Goal: Find specific page/section: Find specific page/section

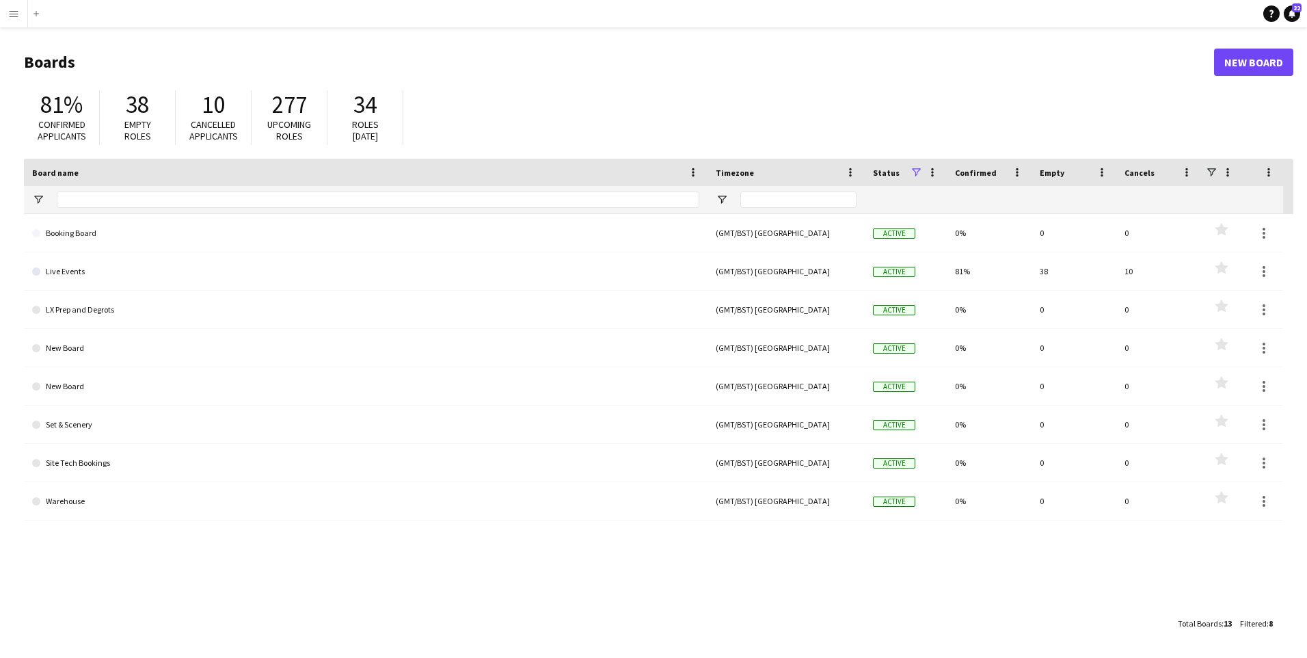
click at [17, 16] on app-icon "Menu" at bounding box center [13, 13] width 11 height 11
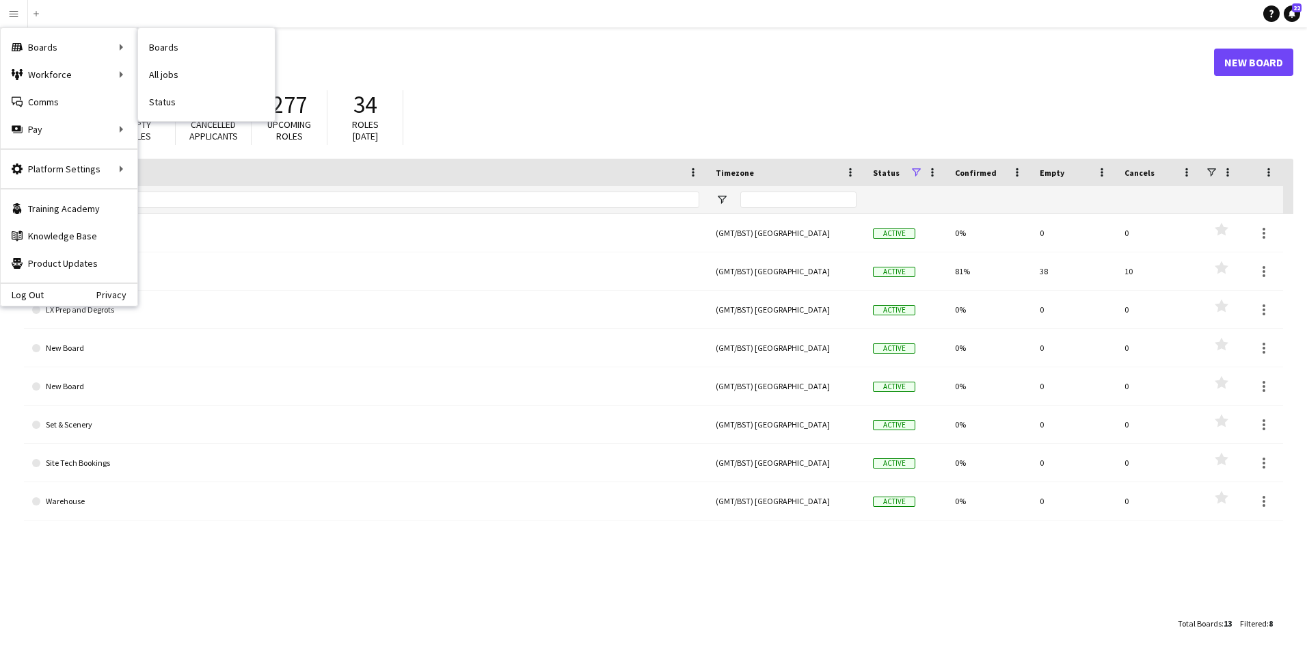
click at [184, 43] on link "Boards" at bounding box center [206, 47] width 137 height 27
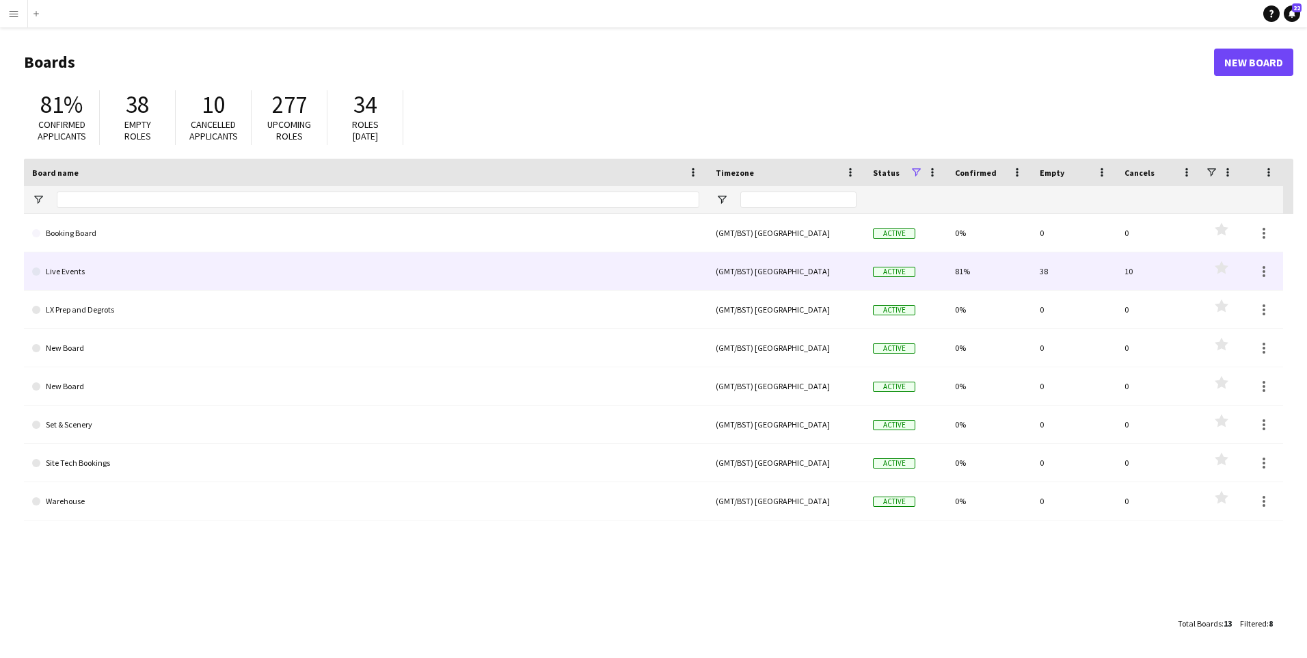
click at [100, 274] on link "Live Events" at bounding box center [365, 271] width 667 height 38
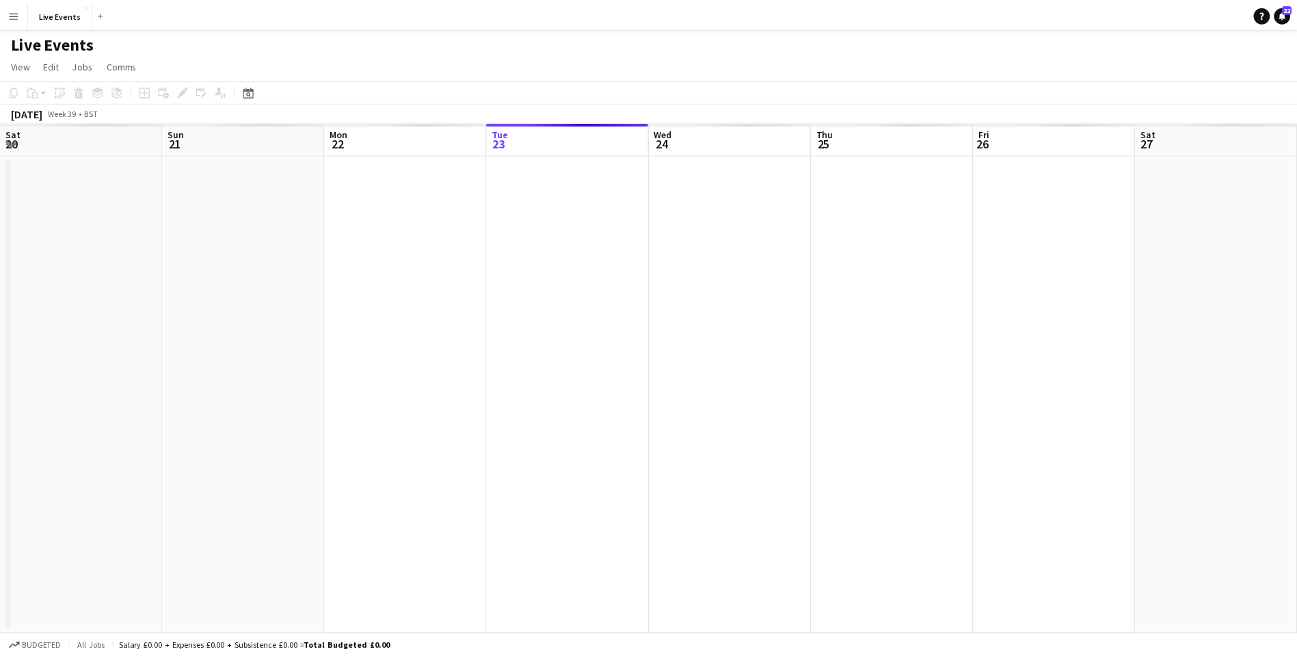
scroll to position [0, 327]
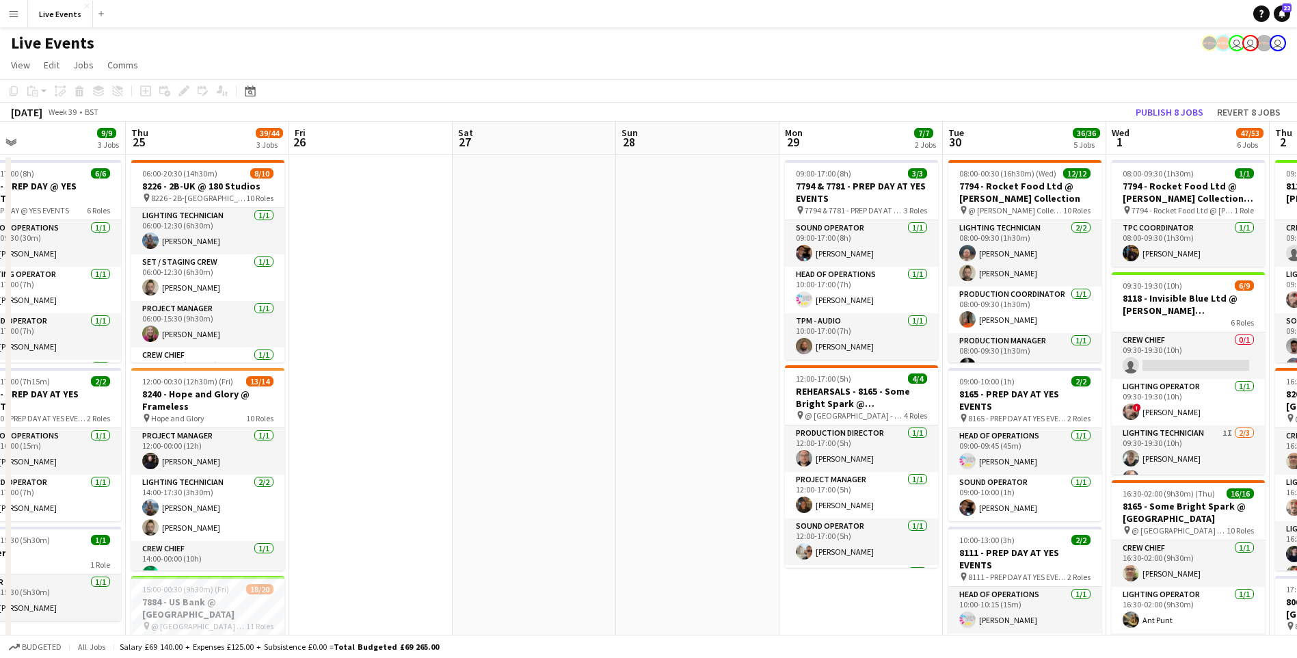
drag, startPoint x: 1019, startPoint y: 308, endPoint x: 248, endPoint y: 356, distance: 772.7
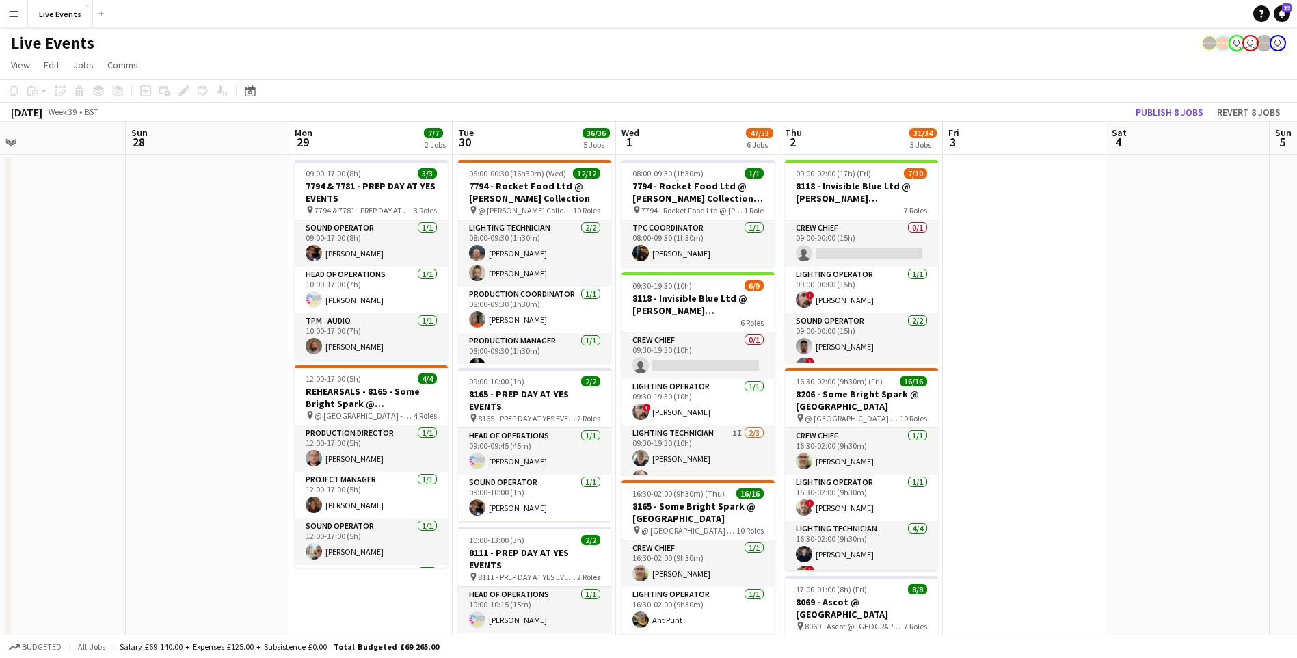
scroll to position [0, 406]
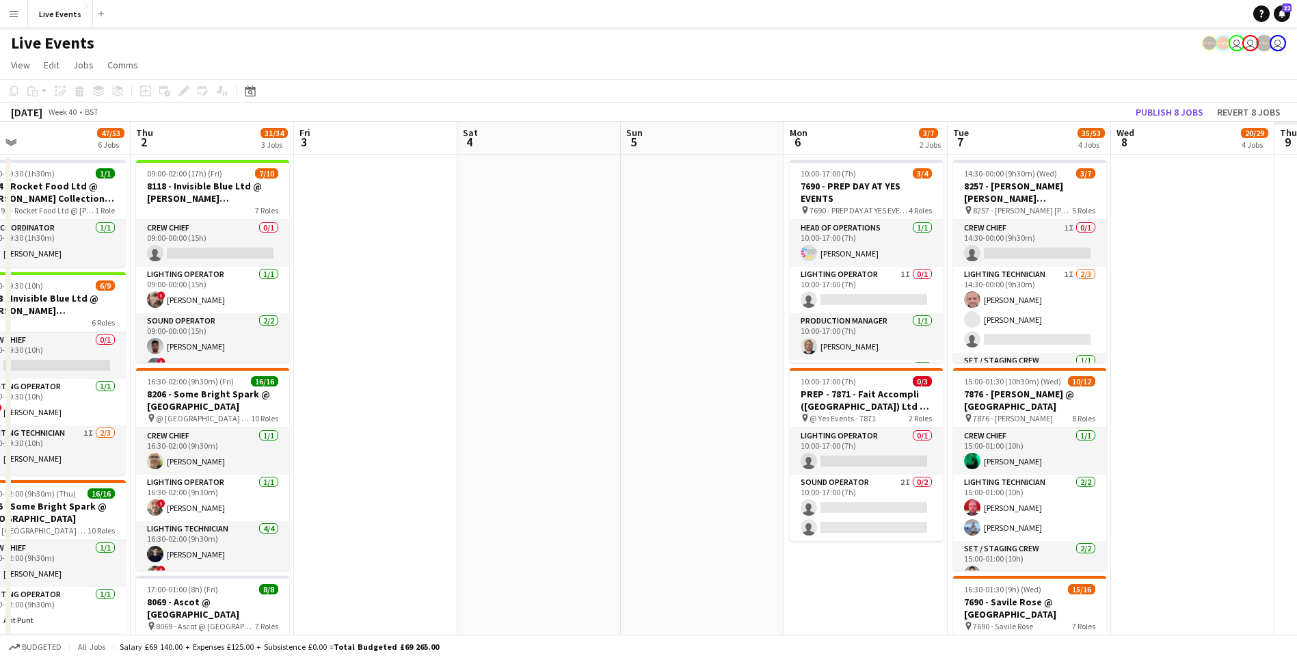
drag, startPoint x: 883, startPoint y: 395, endPoint x: 388, endPoint y: 473, distance: 501.9
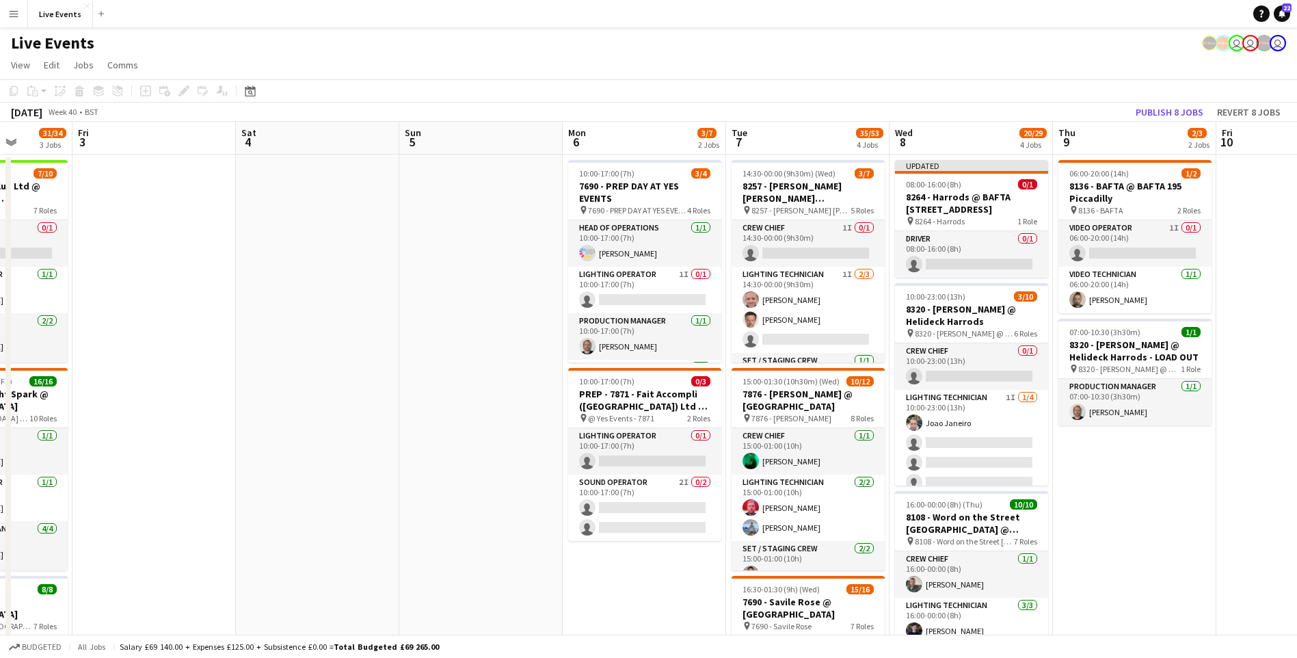
drag, startPoint x: 571, startPoint y: 472, endPoint x: 377, endPoint y: 494, distance: 194.7
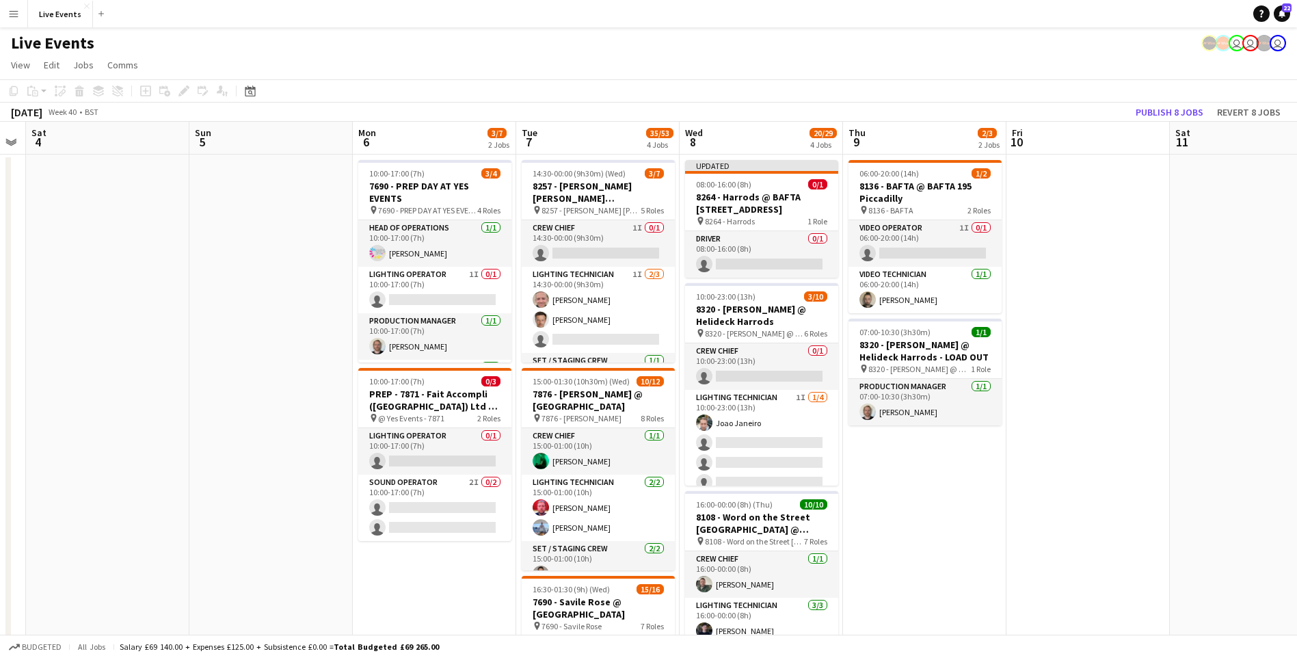
scroll to position [0, 465]
drag, startPoint x: 475, startPoint y: 359, endPoint x: 305, endPoint y: 383, distance: 171.9
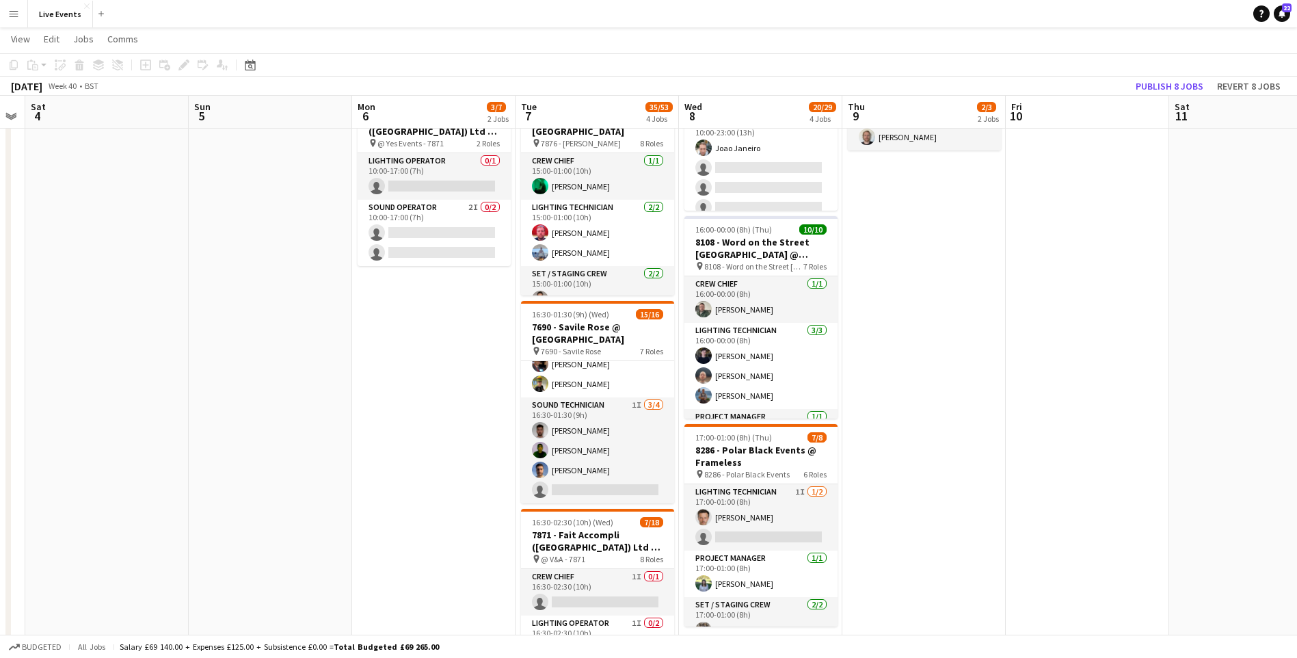
scroll to position [0, 0]
